Goal: Task Accomplishment & Management: Manage account settings

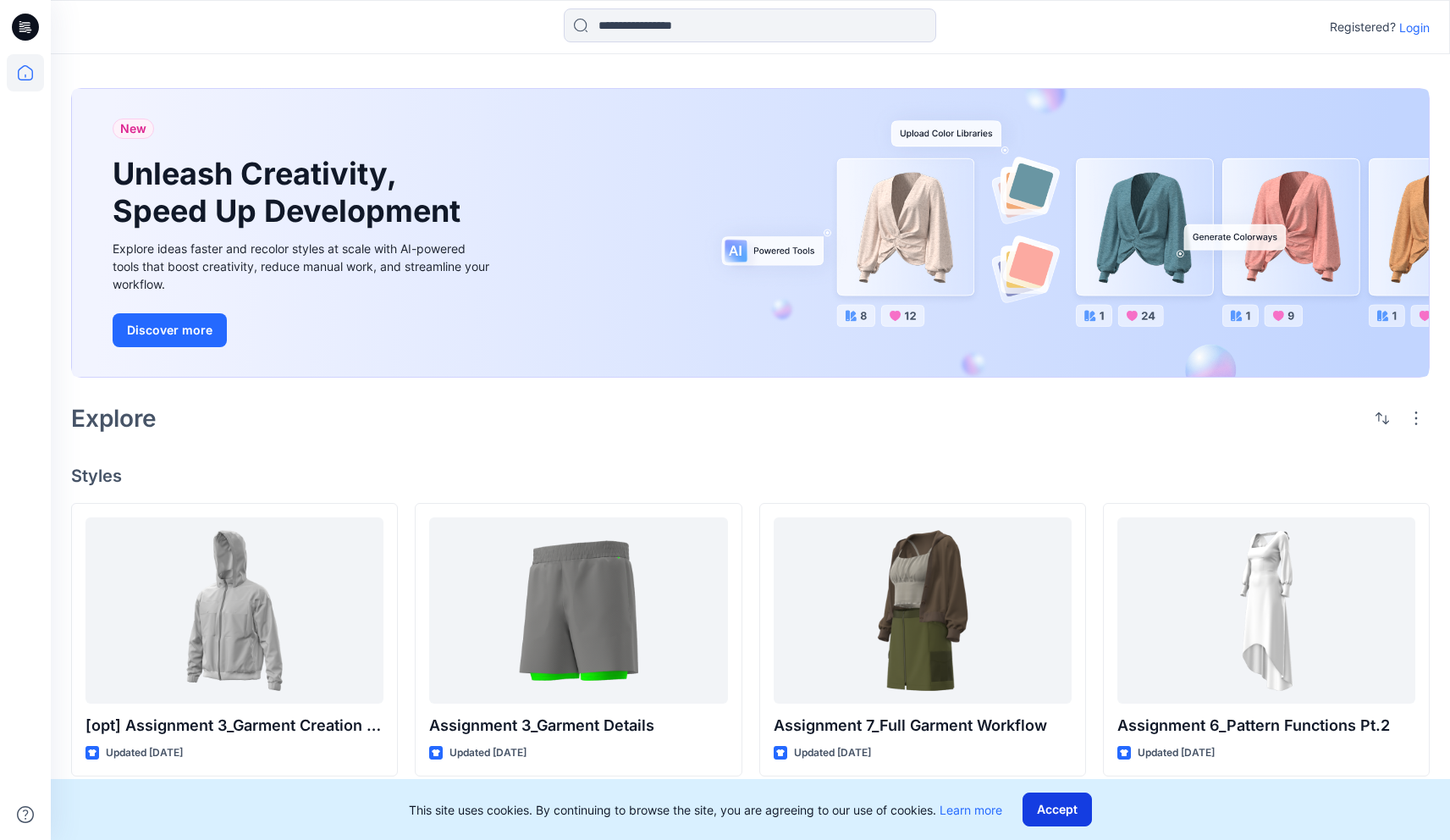
click at [1090, 803] on button "Accept" at bounding box center [1057, 808] width 70 height 33
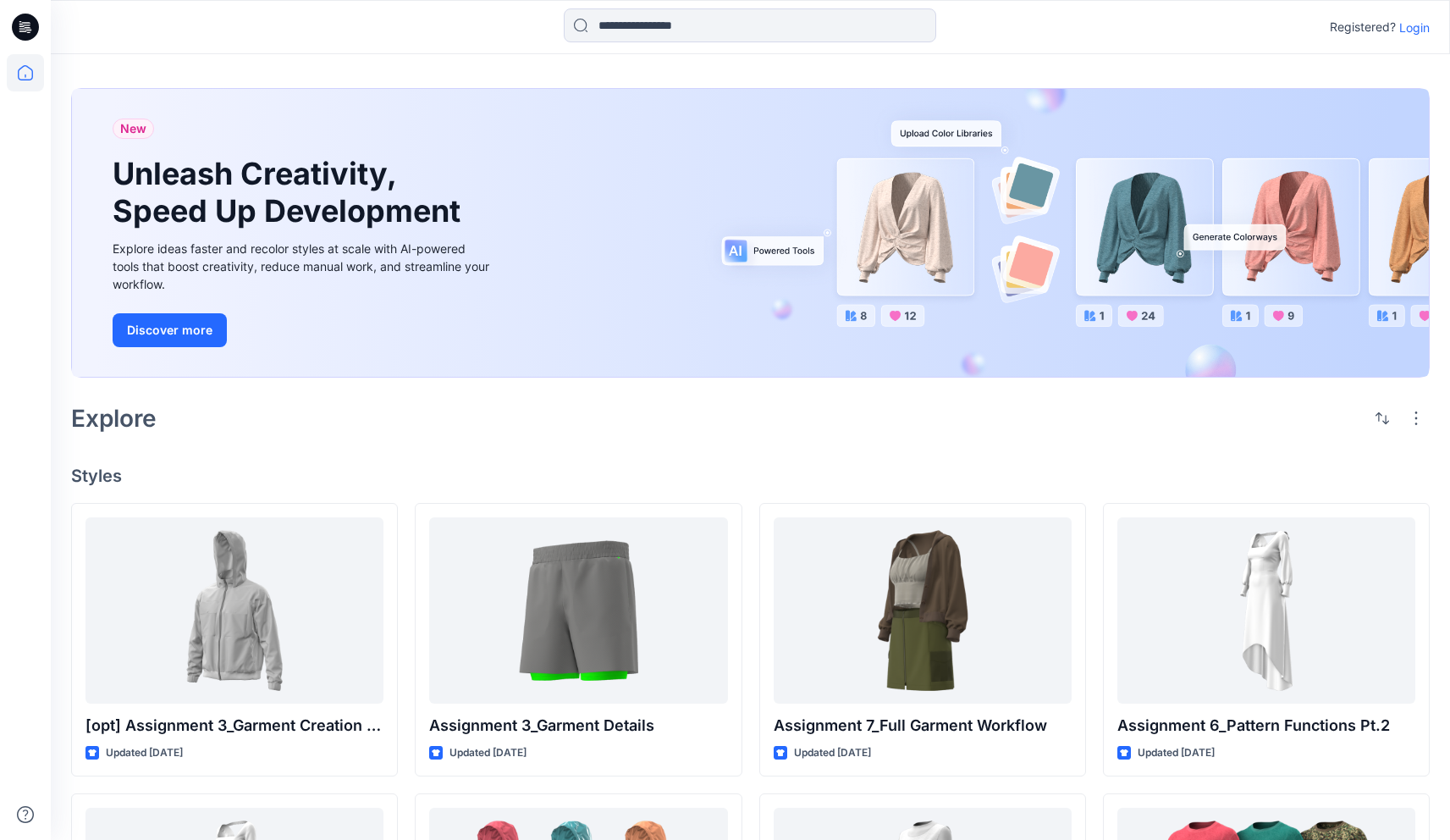
click at [1414, 27] on p "Login" at bounding box center [1415, 28] width 31 height 18
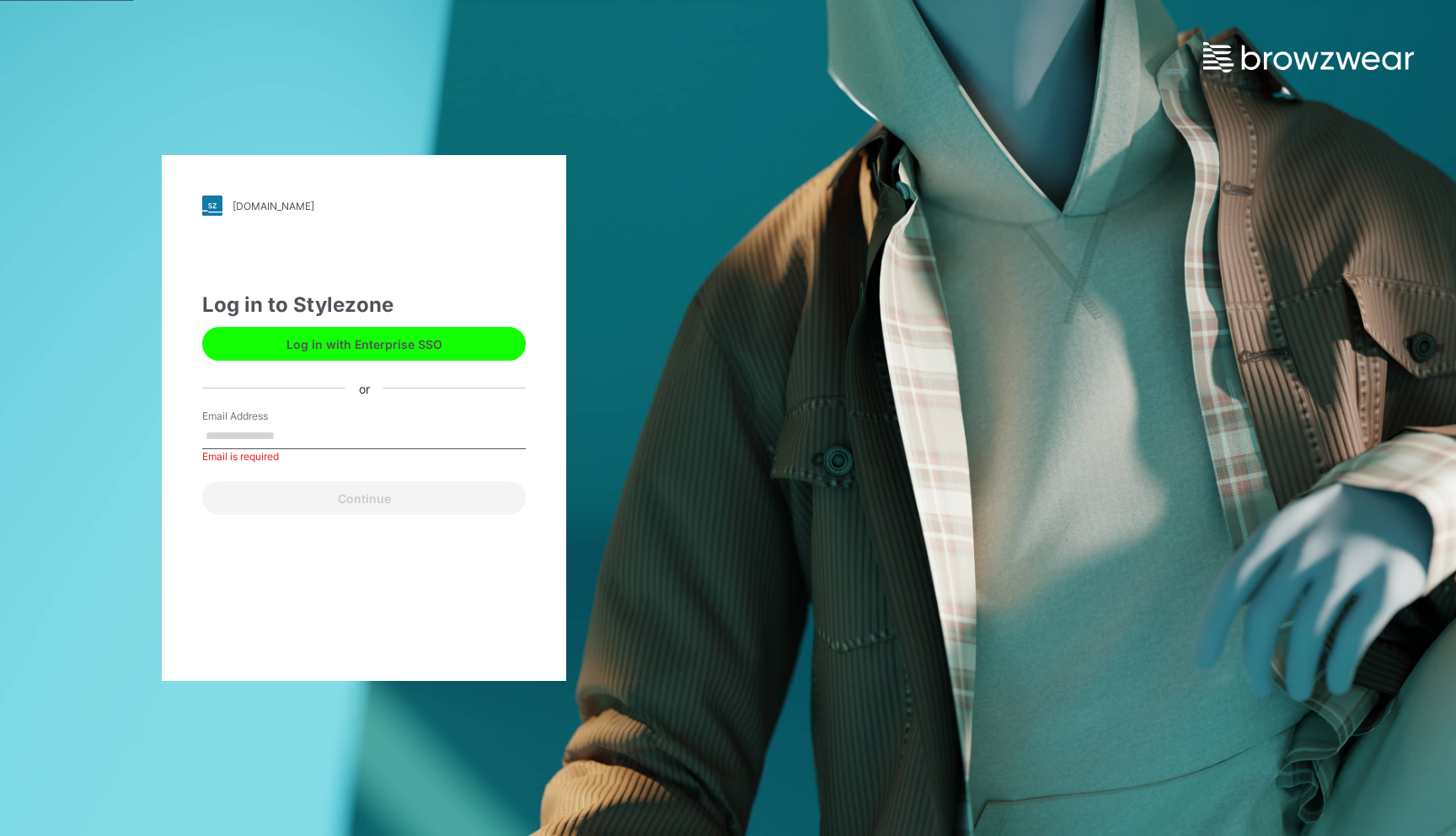
click at [349, 357] on button "Log in with Enterprise SSO" at bounding box center [364, 343] width 324 height 33
